Goal: Information Seeking & Learning: Find specific fact

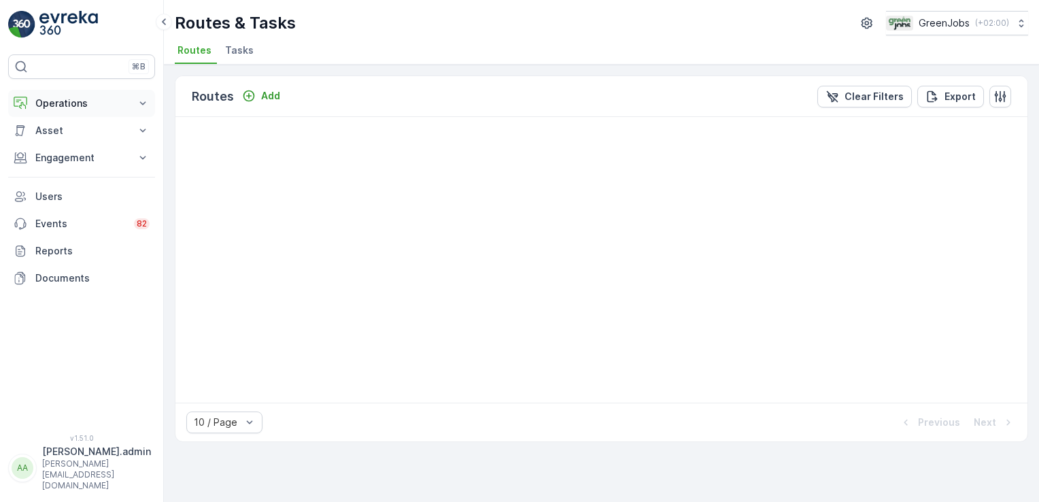
click at [136, 104] on icon at bounding box center [143, 104] width 14 height 14
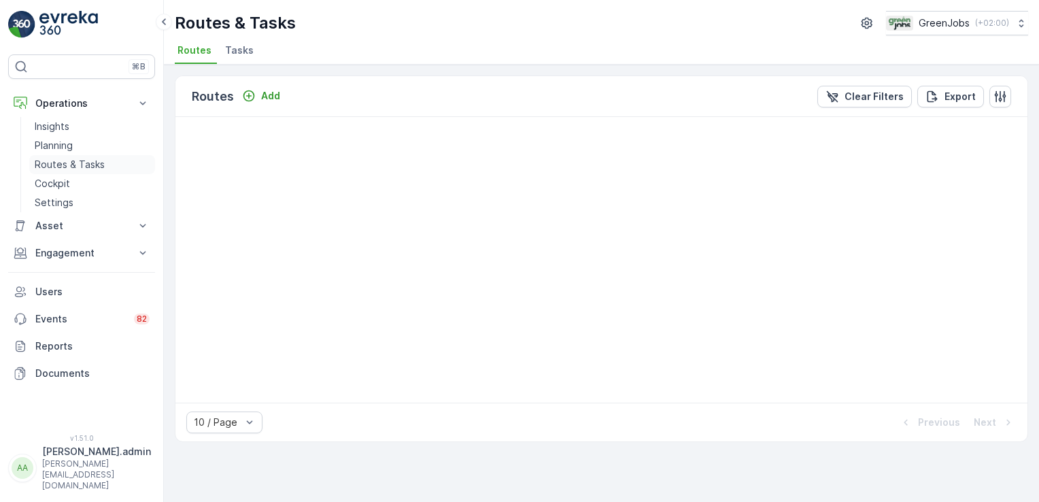
click at [84, 160] on p "Routes & Tasks" at bounding box center [70, 165] width 70 height 14
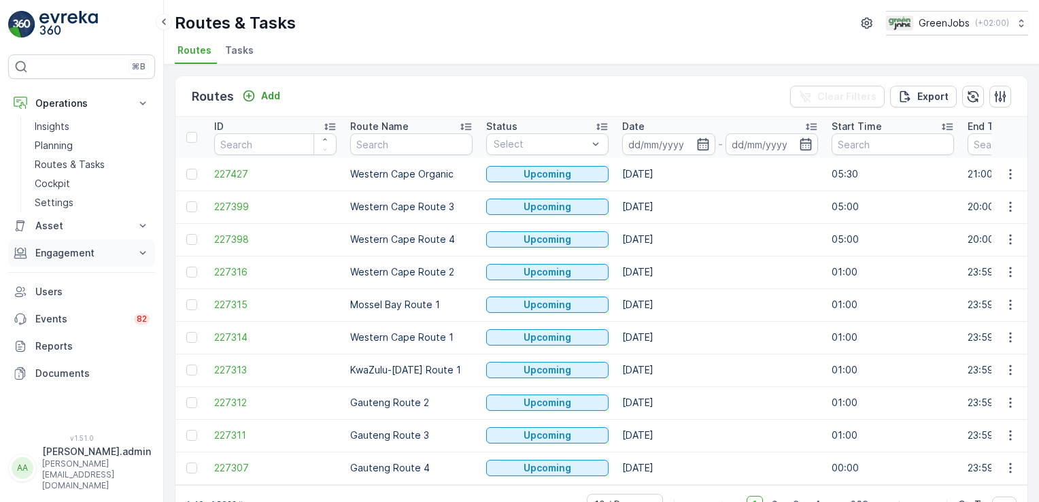
click at [144, 254] on icon at bounding box center [143, 253] width 14 height 14
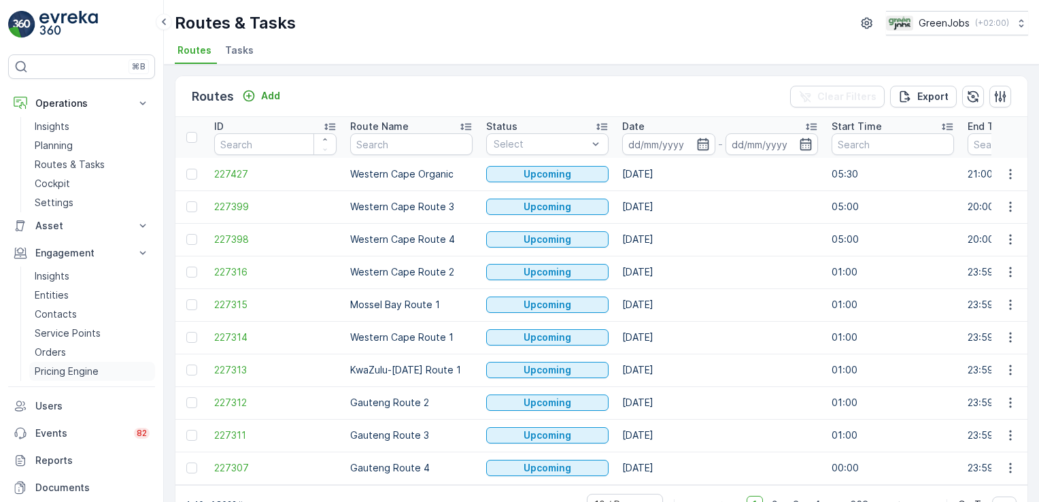
click at [69, 371] on p "Pricing Engine" at bounding box center [67, 371] width 64 height 14
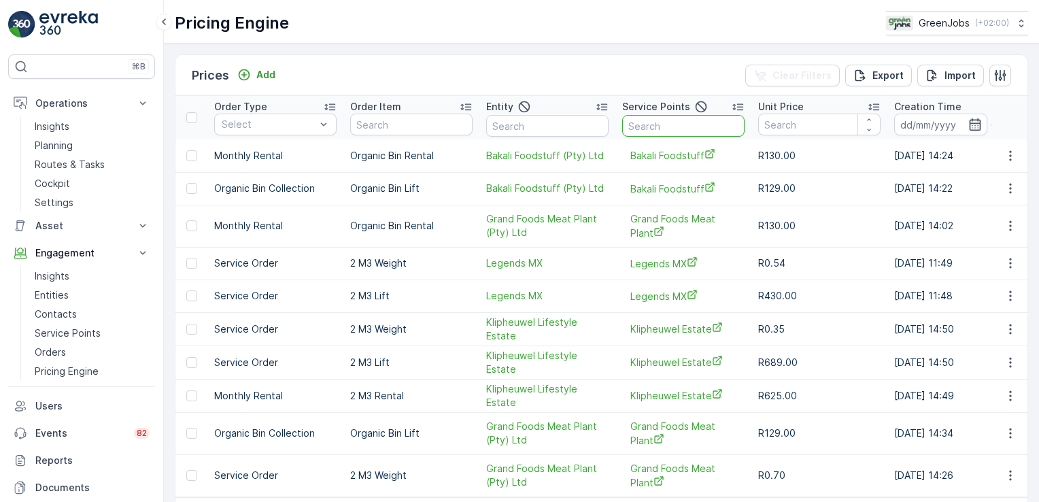
click at [646, 127] on input "text" at bounding box center [683, 126] width 122 height 22
type input "checkers centu"
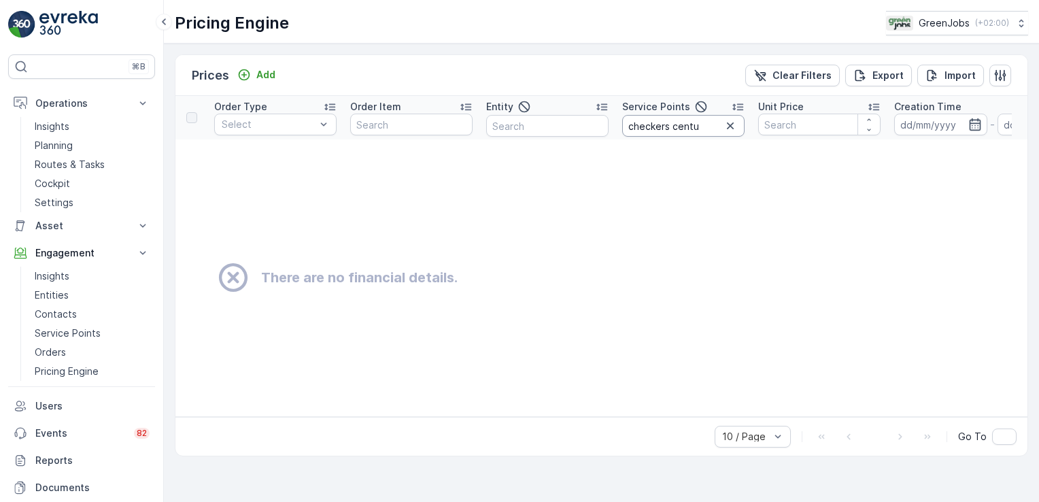
click at [710, 123] on input "checkers centu" at bounding box center [683, 126] width 122 height 22
type input "c"
type input "century"
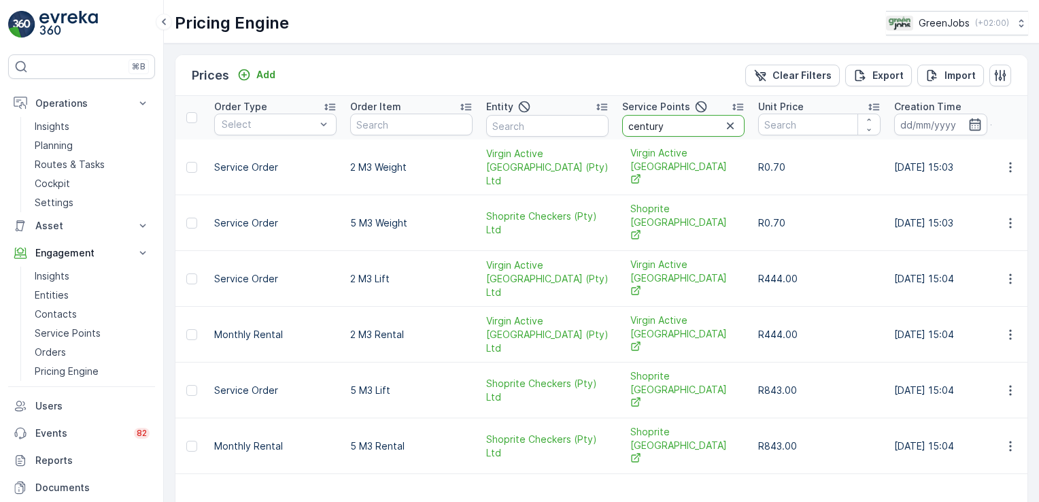
click at [674, 121] on input "century" at bounding box center [683, 126] width 122 height 22
type input "c"
